Goal: Communication & Community: Answer question/provide support

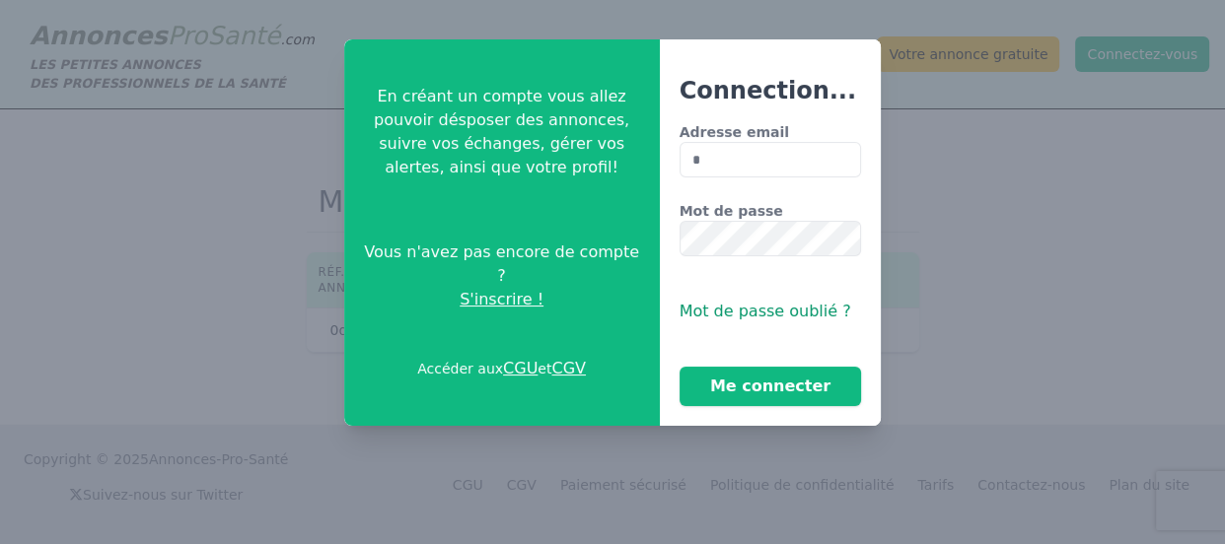
type input "**********"
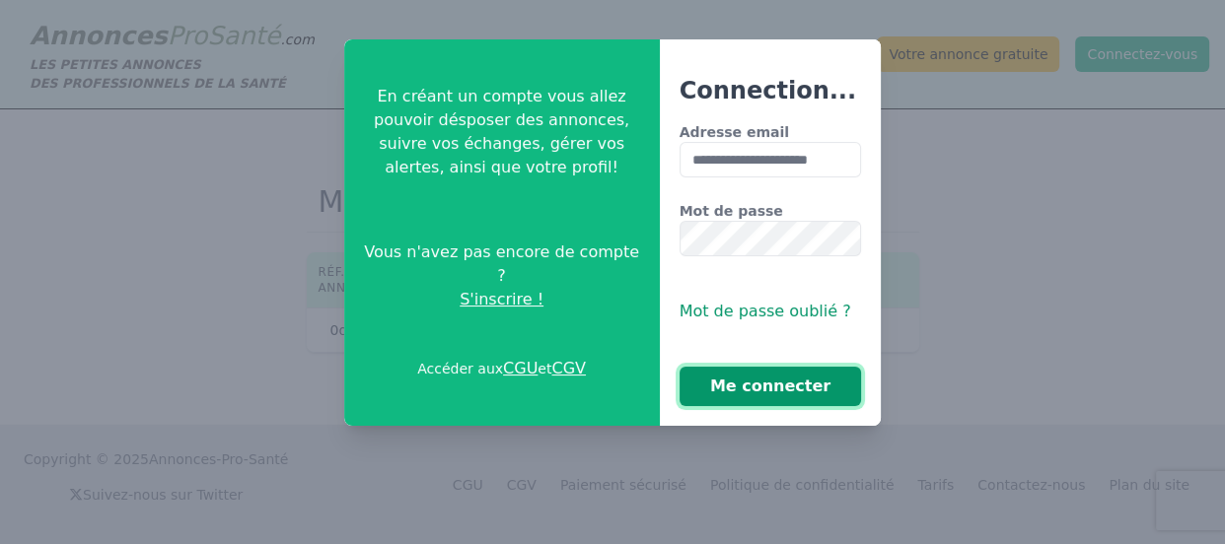
click at [710, 393] on button "Me connecter" at bounding box center [770, 386] width 182 height 39
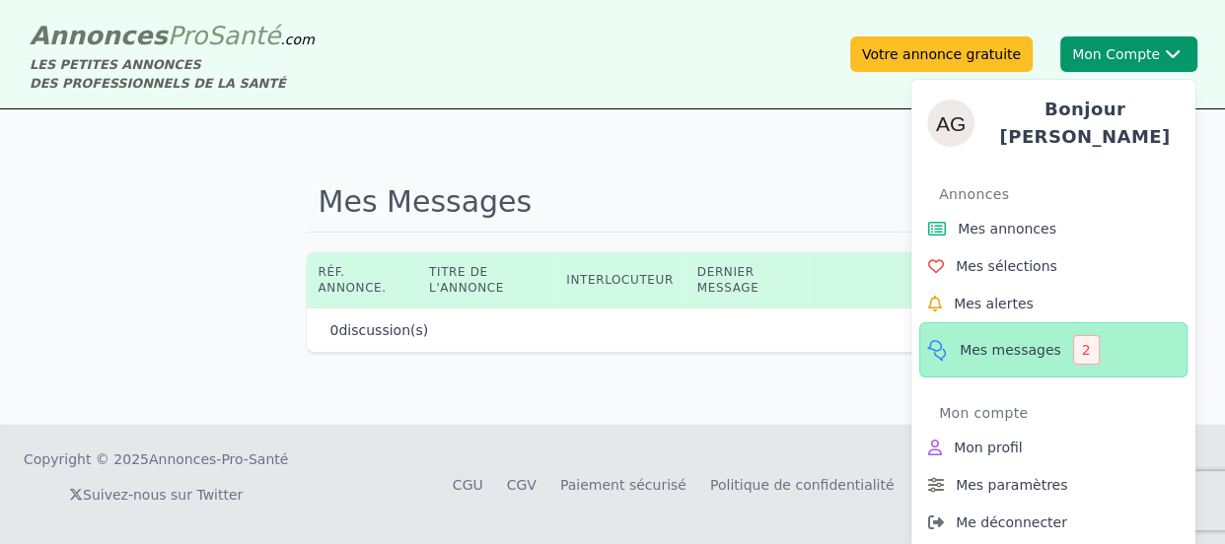
click at [996, 340] on span "Mes messages" at bounding box center [1010, 350] width 102 height 20
click at [1008, 341] on span "Mes messages" at bounding box center [1010, 350] width 102 height 20
click at [1077, 343] on div "2" at bounding box center [1086, 350] width 27 height 30
click at [1073, 343] on div "2" at bounding box center [1086, 350] width 27 height 30
click at [932, 338] on icon at bounding box center [937, 350] width 25 height 24
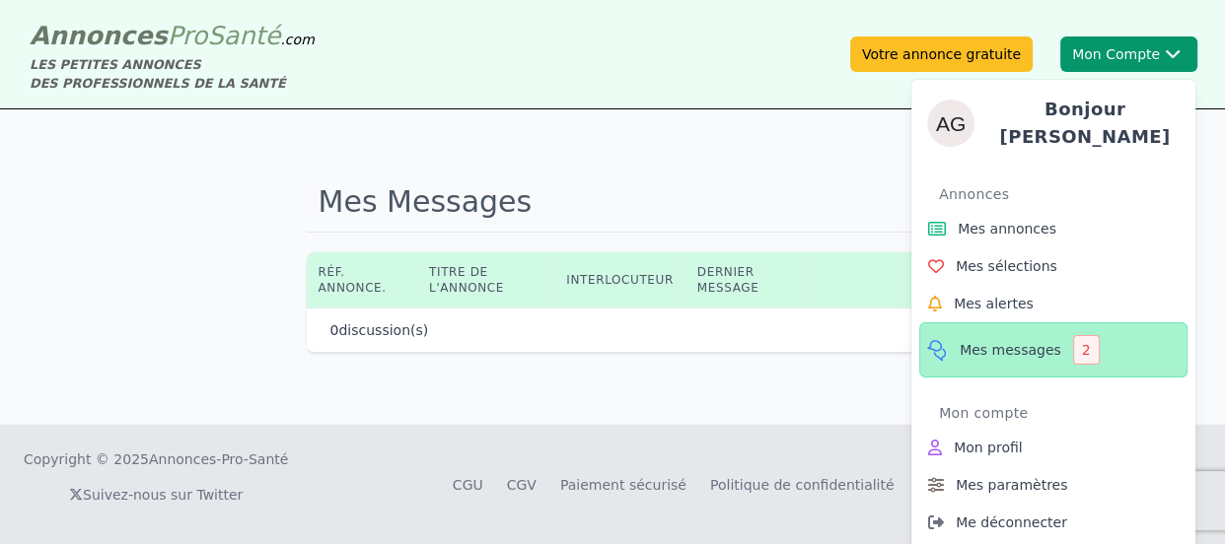
click at [979, 345] on span "Mes messages" at bounding box center [1010, 350] width 102 height 20
click at [1013, 340] on span "Mes messages" at bounding box center [1010, 350] width 102 height 20
click at [996, 345] on span "Mes messages" at bounding box center [1010, 350] width 102 height 20
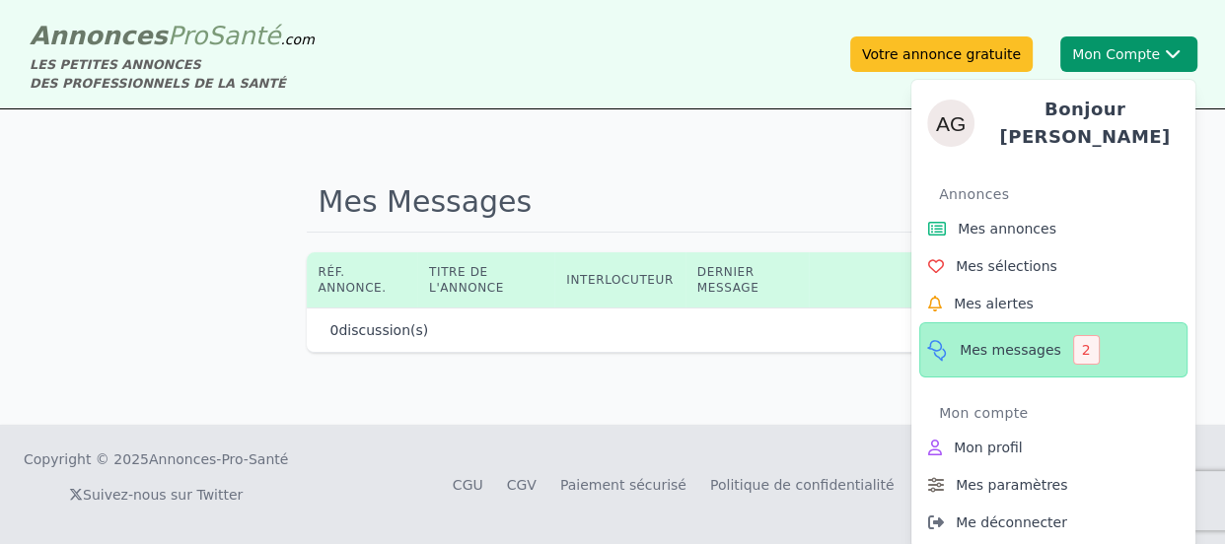
click at [996, 345] on span "Mes messages" at bounding box center [1010, 350] width 102 height 20
click at [1075, 343] on div "2" at bounding box center [1086, 350] width 27 height 30
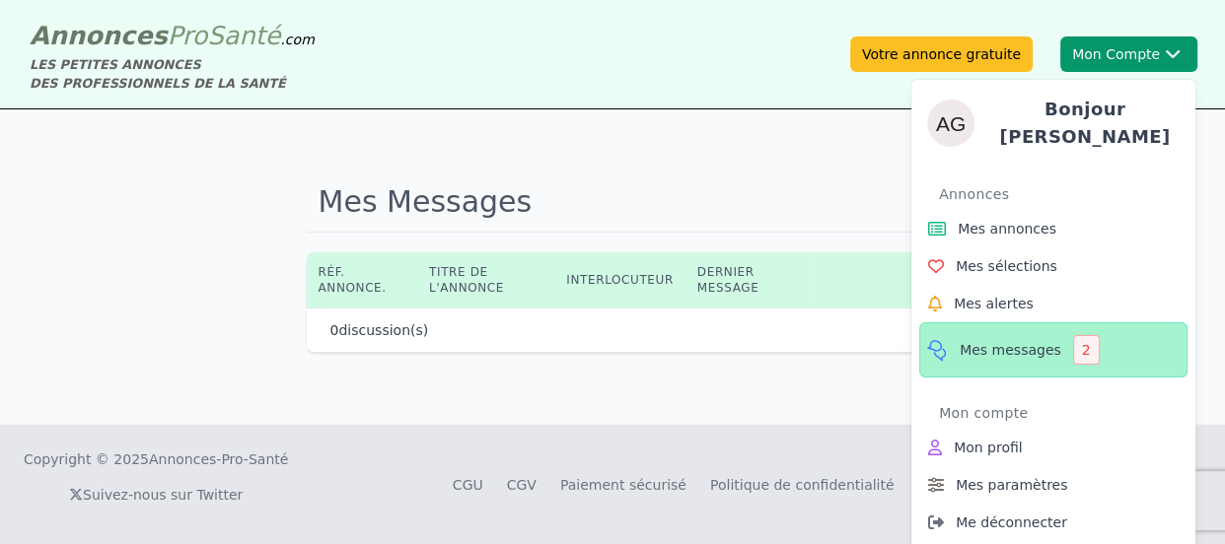
click at [1075, 343] on div "2" at bounding box center [1086, 350] width 27 height 30
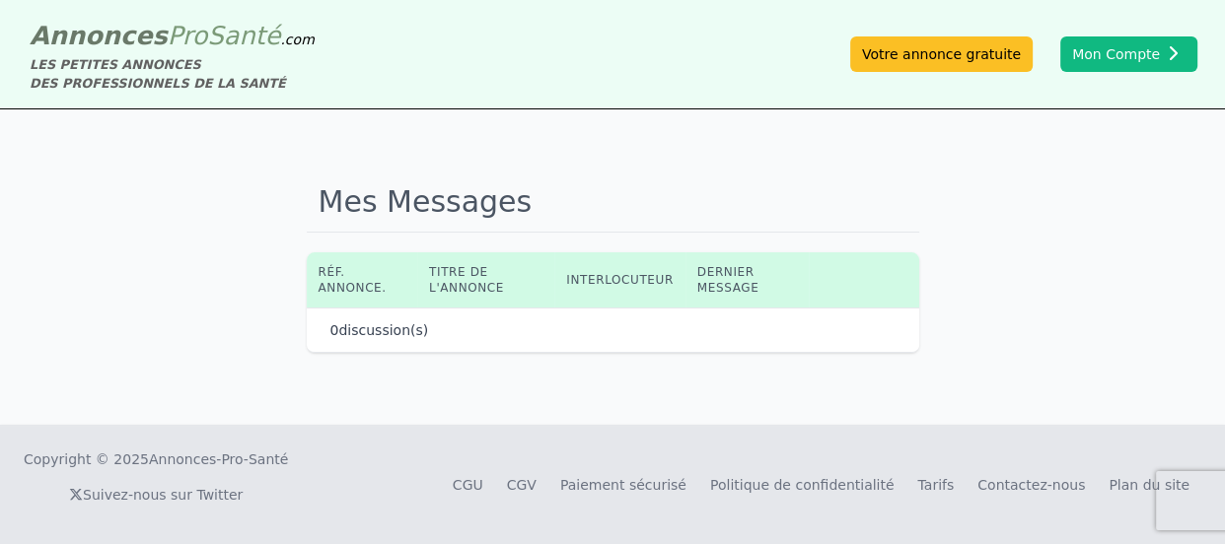
click at [365, 335] on p "0 discussion(s)" at bounding box center [379, 330] width 99 height 20
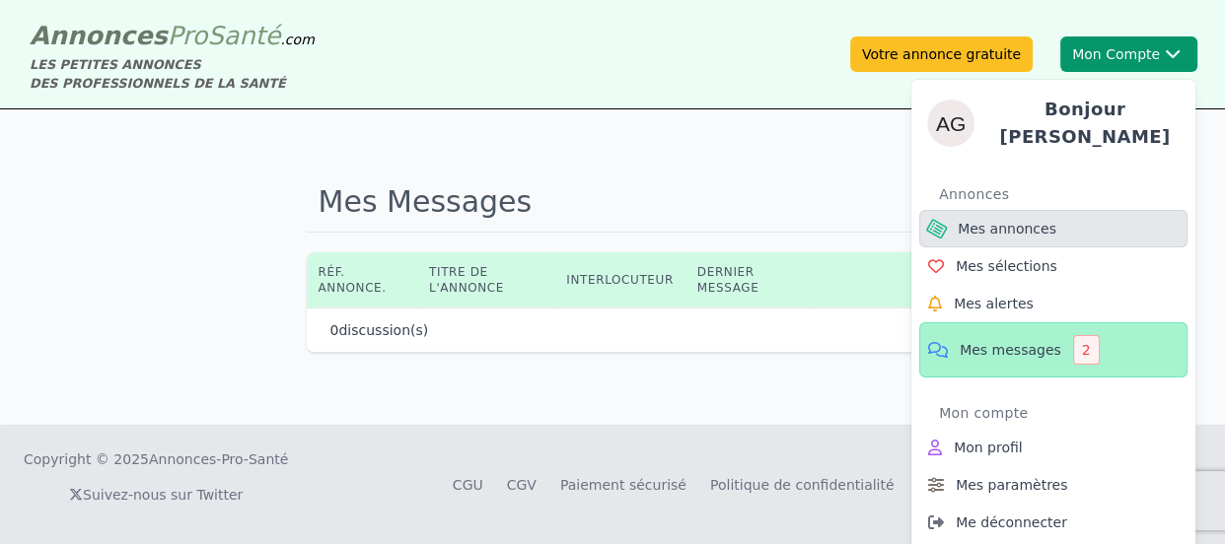
click at [1038, 219] on span "Mes annonces" at bounding box center [1006, 229] width 99 height 20
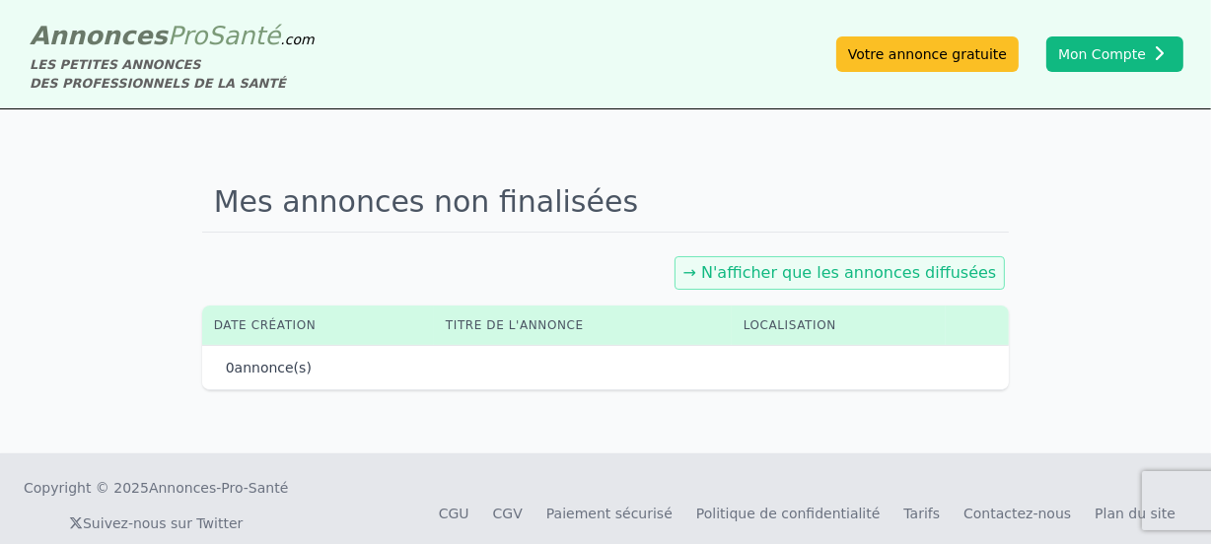
click at [835, 272] on link "→ N'afficher que les annonces diffusées" at bounding box center [840, 272] width 314 height 19
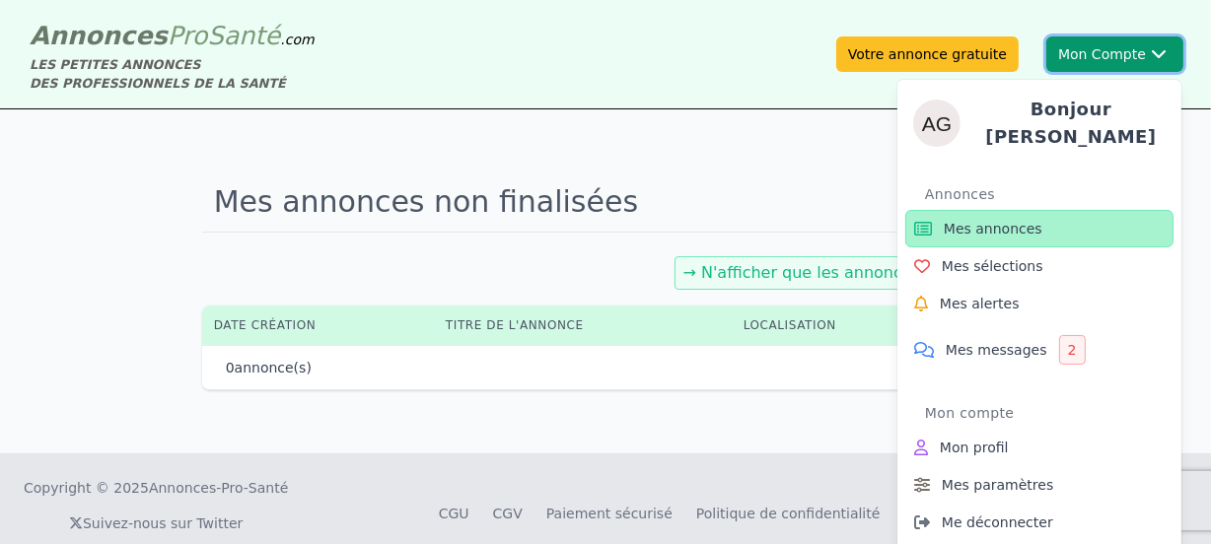
click at [1117, 58] on button "Mon Compte Bonjour [PERSON_NAME] annonces Mes sélections Mes alertes Mes messag…" at bounding box center [1114, 53] width 137 height 35
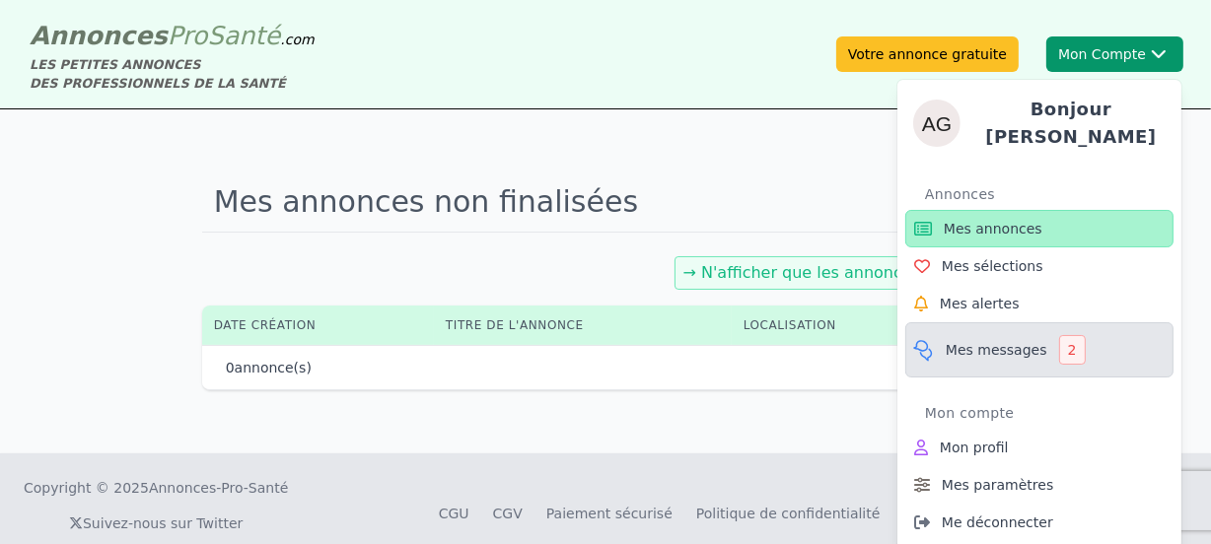
click at [987, 349] on span "Mes messages" at bounding box center [997, 350] width 102 height 20
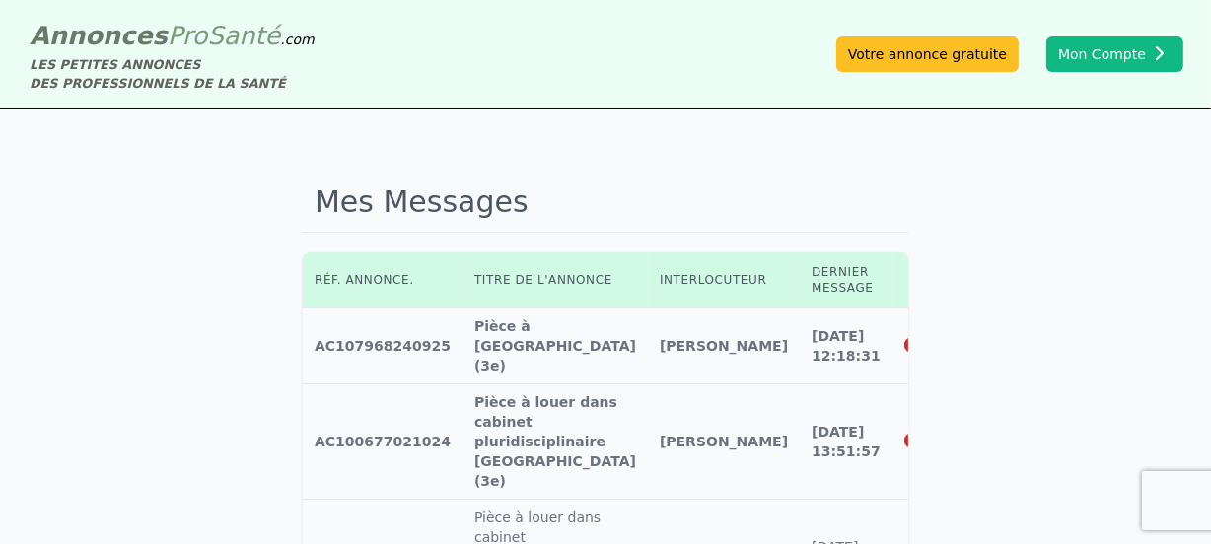
click at [904, 337] on icon at bounding box center [913, 345] width 18 height 16
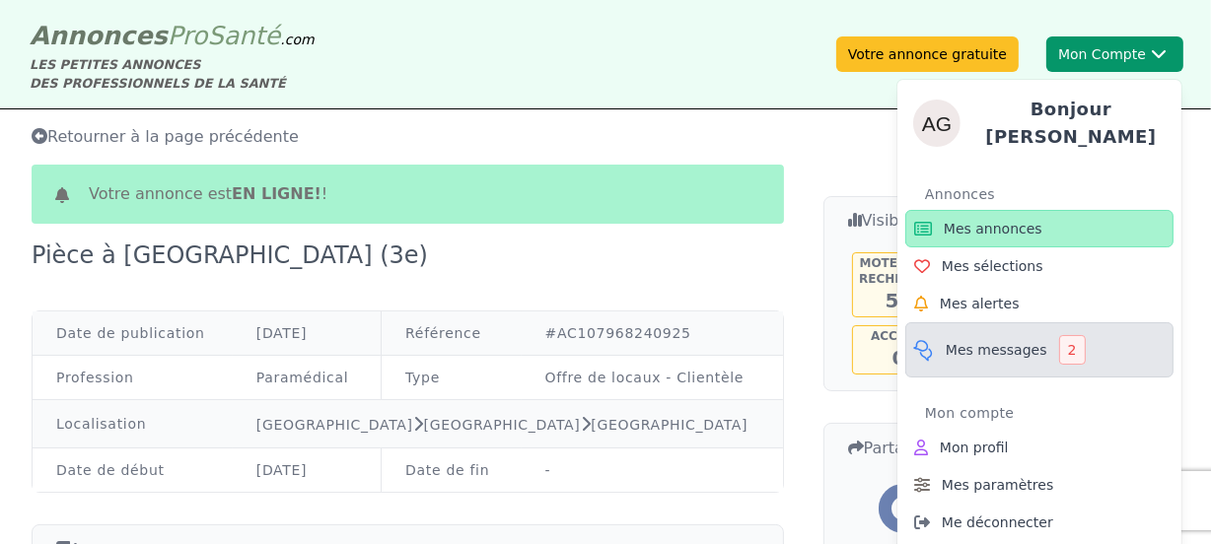
click at [966, 344] on span "Mes messages" at bounding box center [997, 350] width 102 height 20
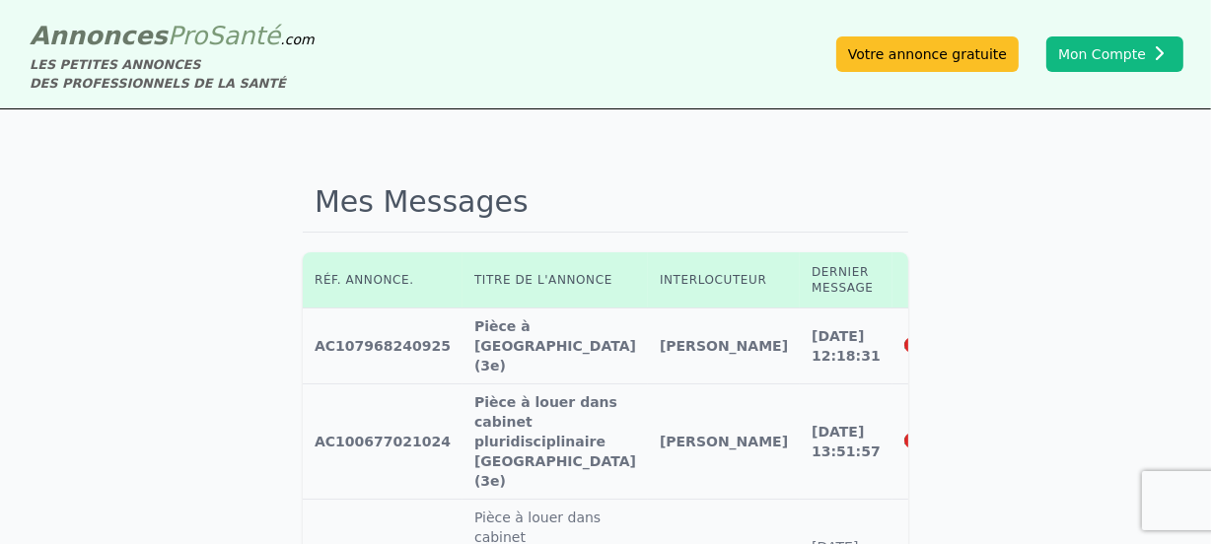
click at [904, 339] on icon at bounding box center [913, 346] width 18 height 14
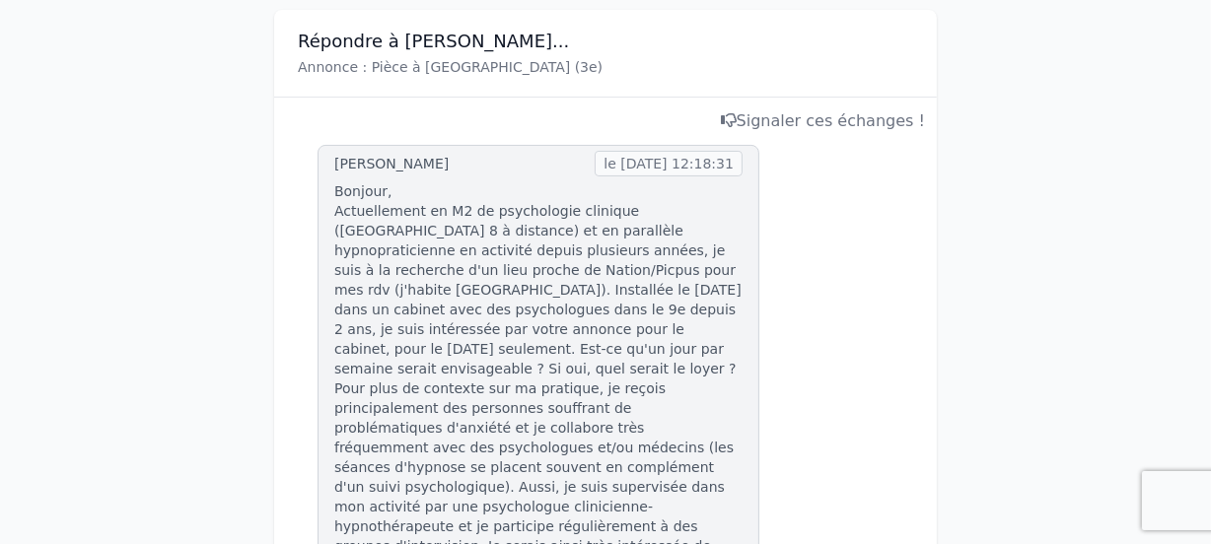
scroll to position [358, 0]
